Goal: Information Seeking & Learning: Learn about a topic

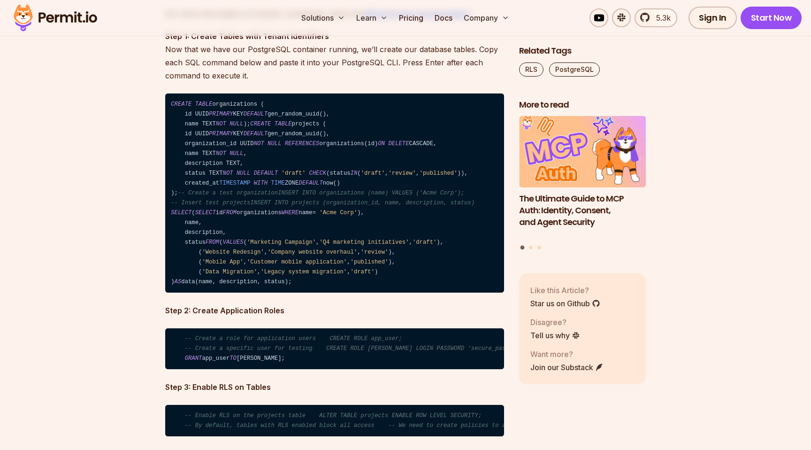
scroll to position [2106, 0]
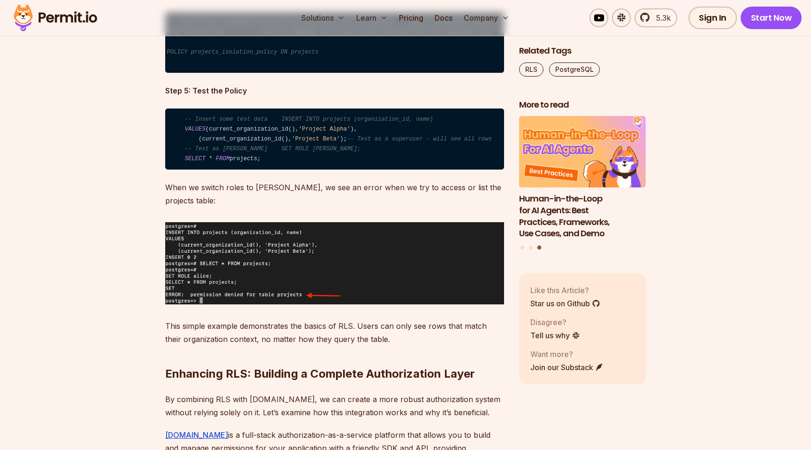
scroll to position [0, 0]
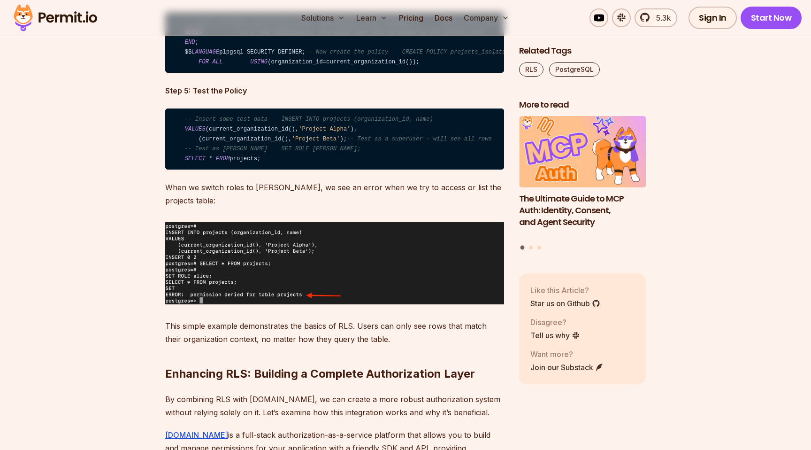
drag, startPoint x: 273, startPoint y: 132, endPoint x: 433, endPoint y: 136, distance: 159.6
click at [433, 73] on code "-- First, we need a way to know which organization a user belongs to -- We'll u…" at bounding box center [334, 42] width 339 height 61
click at [435, 73] on code "-- First, we need a way to know which organization a user belongs to -- We'll u…" at bounding box center [334, 42] width 339 height 61
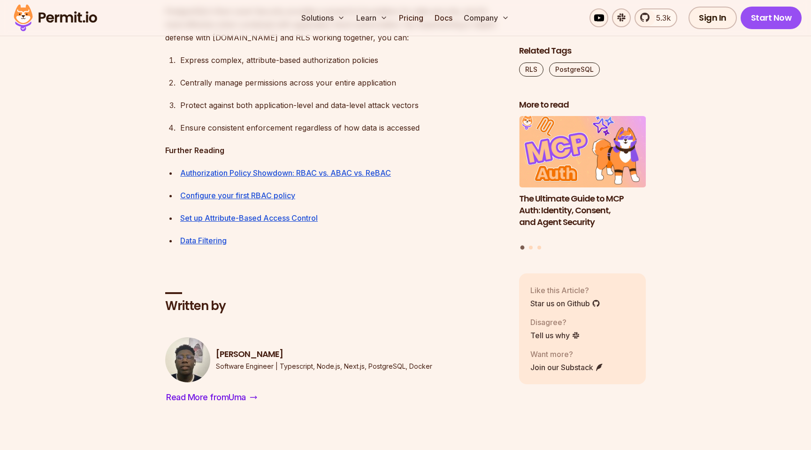
scroll to position [9363, 0]
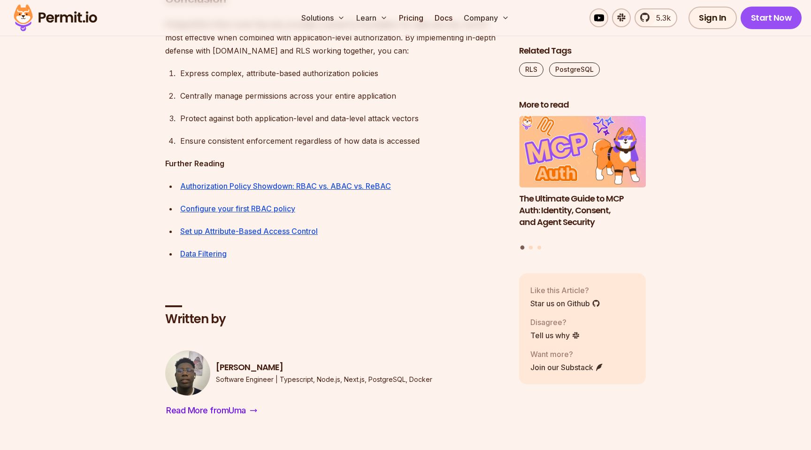
drag, startPoint x: 171, startPoint y: 111, endPoint x: 206, endPoint y: 162, distance: 62.1
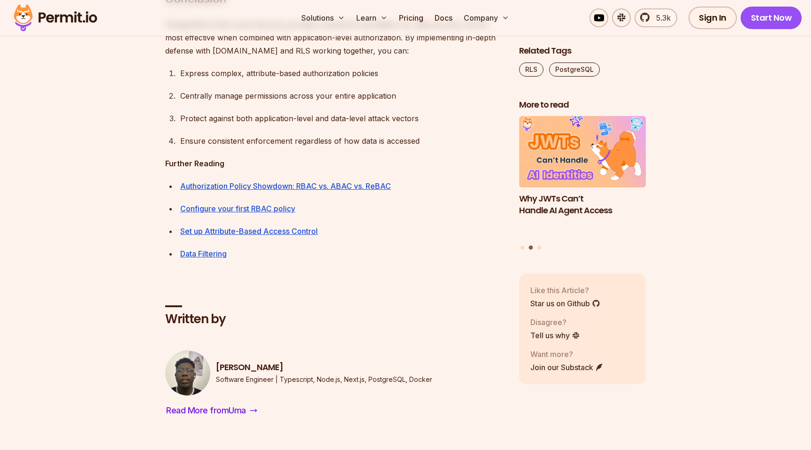
drag, startPoint x: 182, startPoint y: 143, endPoint x: 281, endPoint y: 153, distance: 99.5
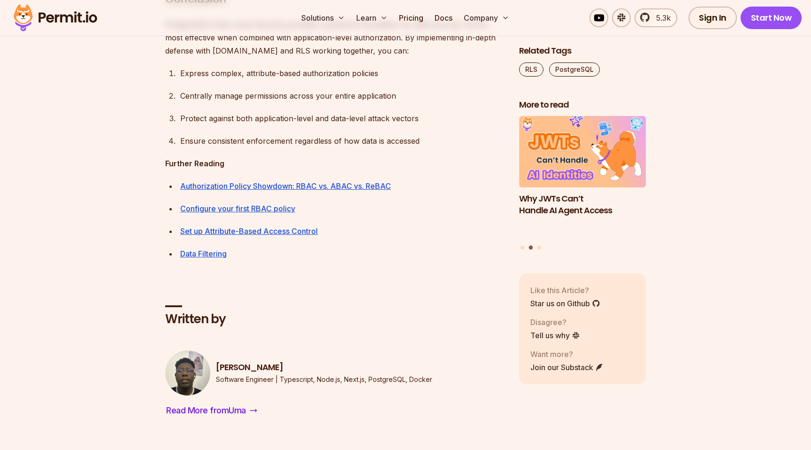
drag, startPoint x: 184, startPoint y: 153, endPoint x: 260, endPoint y: 153, distance: 76.0
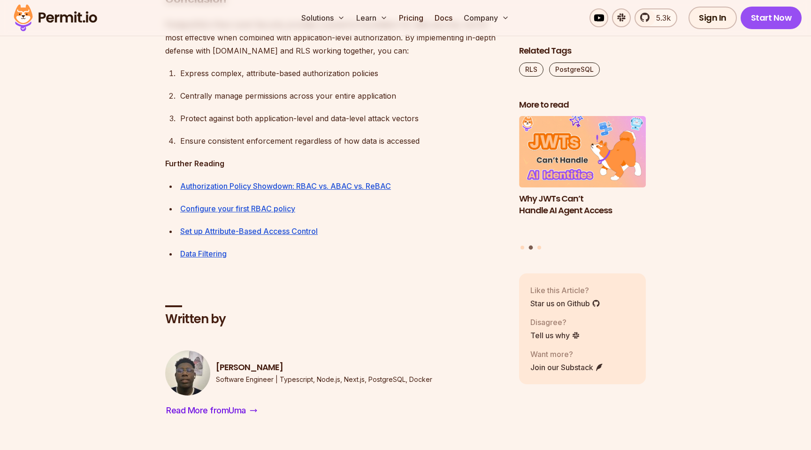
drag, startPoint x: 233, startPoint y: 163, endPoint x: 158, endPoint y: 111, distance: 91.4
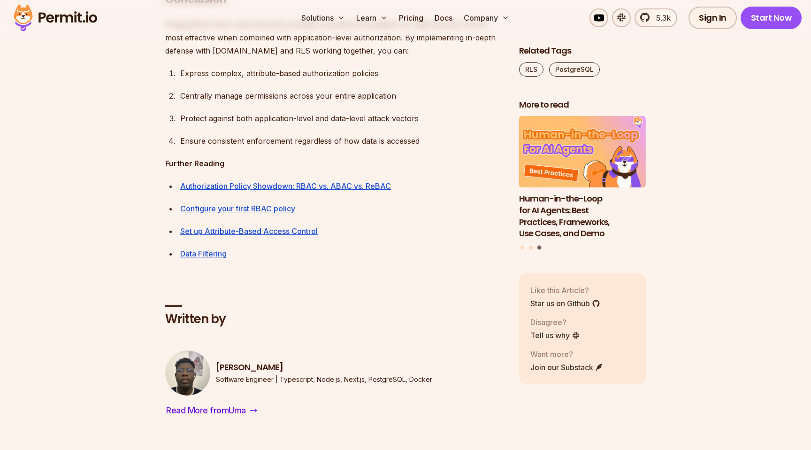
drag, startPoint x: 191, startPoint y: 123, endPoint x: 201, endPoint y: 123, distance: 10.3
drag, startPoint x: 186, startPoint y: 164, endPoint x: 157, endPoint y: 132, distance: 43.5
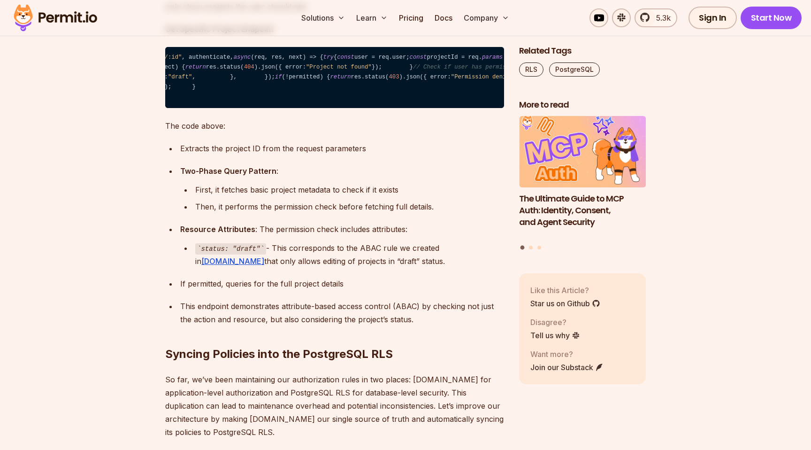
scroll to position [0, 128]
drag, startPoint x: 375, startPoint y: 291, endPoint x: 450, endPoint y: 293, distance: 74.7
click at [448, 70] on span "// Check if user has permission to edit this specific project const permitted =…" at bounding box center [577, 67] width 449 height 7
drag, startPoint x: 371, startPoint y: 307, endPoint x: 446, endPoint y: 322, distance: 77.0
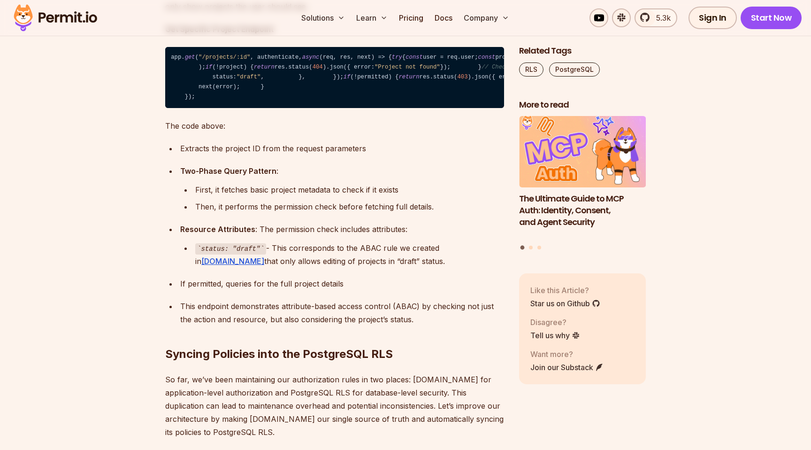
click at [446, 108] on code "app. get ( "/projects/:id" , authenticate, async (req, res, next) => { try { co…" at bounding box center [334, 77] width 339 height 61
click at [450, 108] on code "app. get ( "/projects/:id" , authenticate, async (req, res, next) => { try { co…" at bounding box center [334, 77] width 339 height 61
drag, startPoint x: 455, startPoint y: 320, endPoint x: 371, endPoint y: 312, distance: 84.8
click at [371, 108] on code "app. get ( "/projects/:id" , authenticate, async (req, res, next) => { try { co…" at bounding box center [334, 77] width 339 height 61
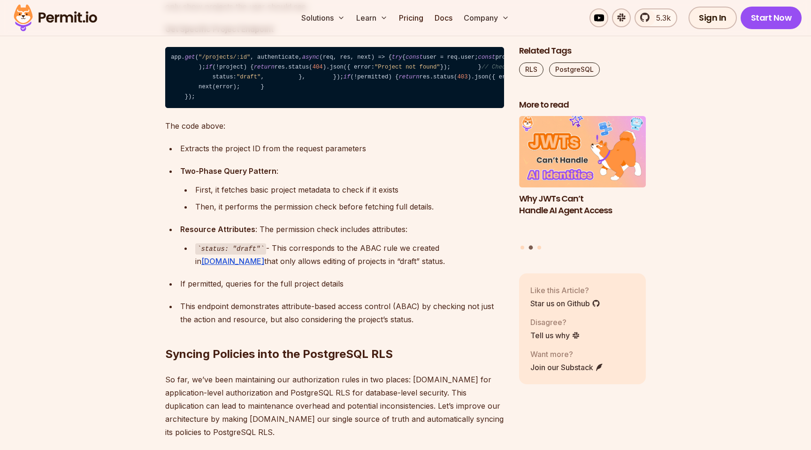
drag, startPoint x: 356, startPoint y: 339, endPoint x: 408, endPoint y: 340, distance: 51.6
click at [408, 108] on code "app. get ( "/projects/:id" , authenticate, async (req, res, next) => { try { co…" at bounding box center [334, 77] width 339 height 61
